Goal: Communication & Community: Share content

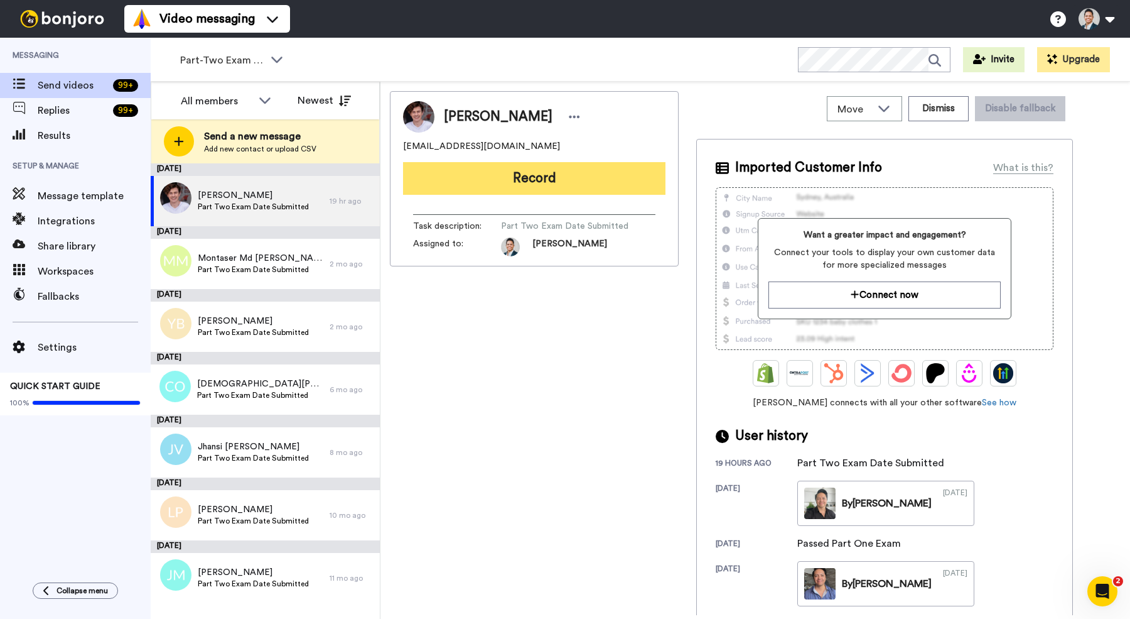
click at [504, 176] on button "Record" at bounding box center [534, 178] width 262 height 33
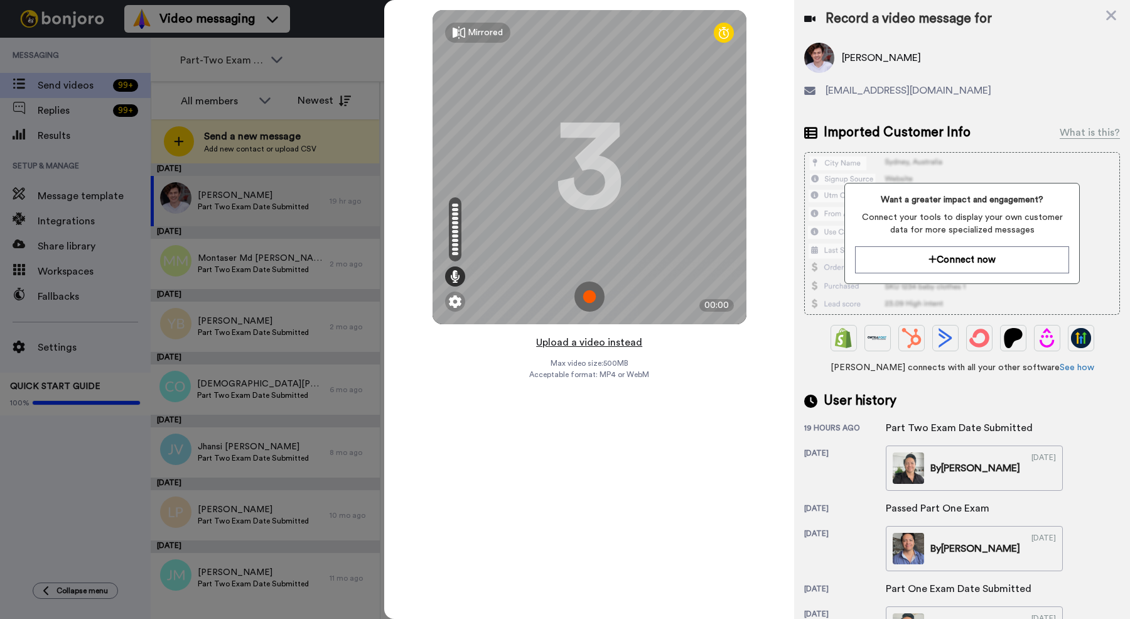
click at [565, 343] on button "Upload a video instead" at bounding box center [589, 342] width 114 height 16
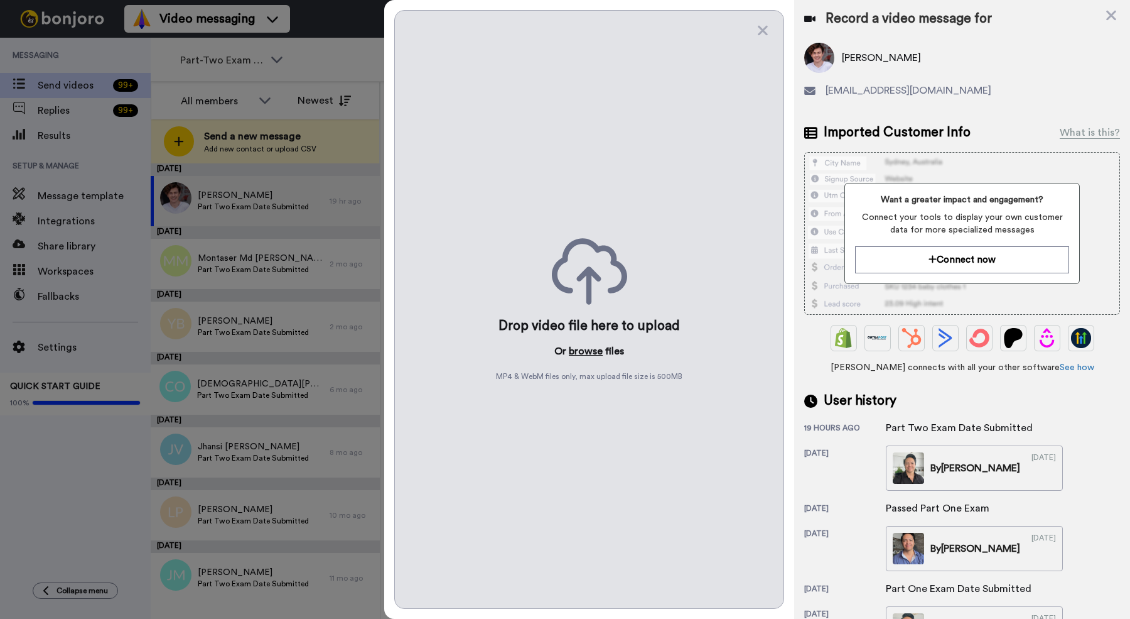
click at [579, 352] on button "browse" at bounding box center [586, 350] width 34 height 15
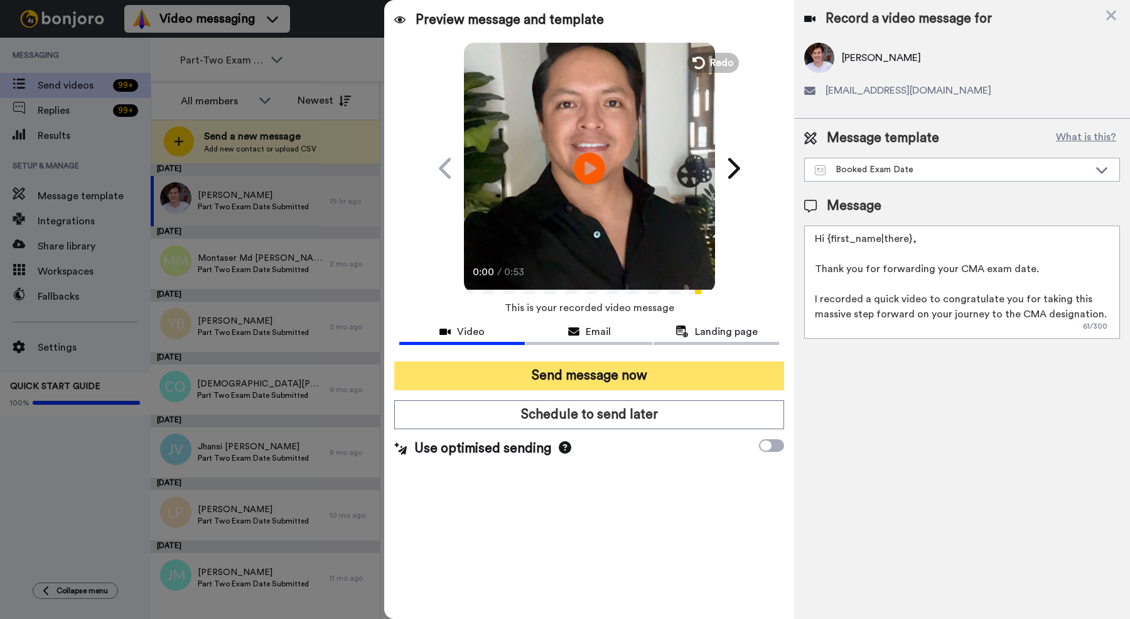
click at [487, 376] on button "Send message now" at bounding box center [589, 375] width 390 height 29
